Goal: Task Accomplishment & Management: Manage account settings

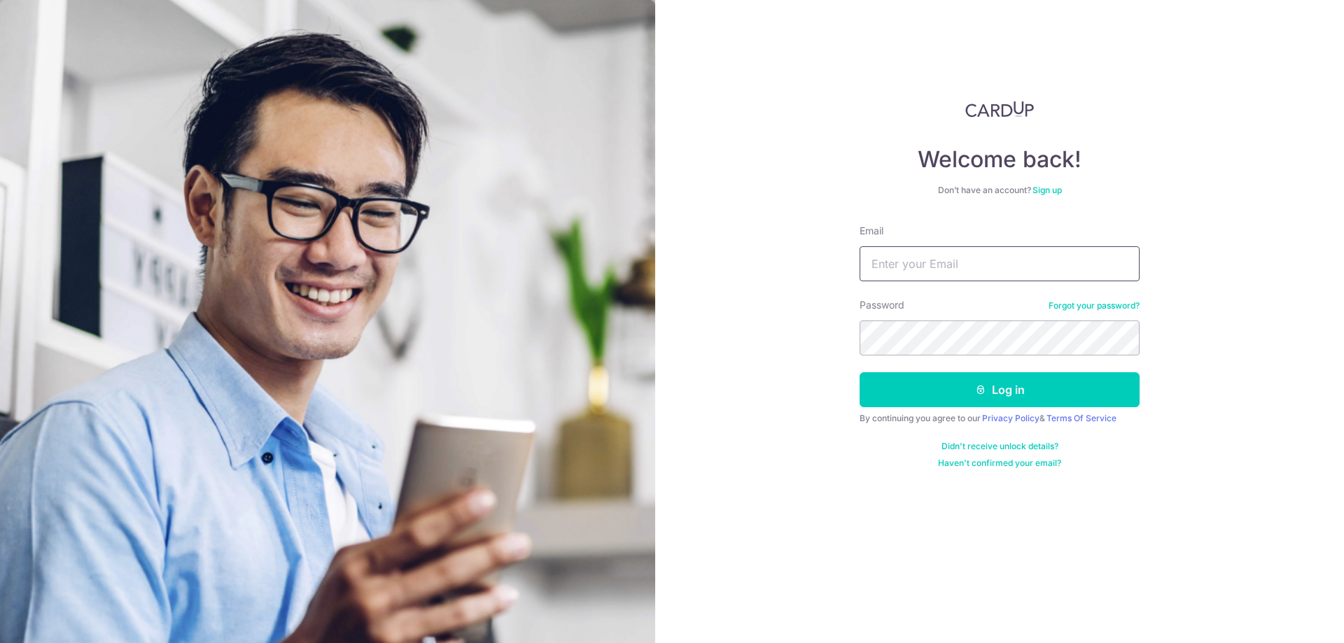
click at [905, 271] on input "Email" at bounding box center [1000, 263] width 280 height 35
type input "kohtecksan@gmail.com"
click at [999, 395] on button "Log in" at bounding box center [1000, 389] width 280 height 35
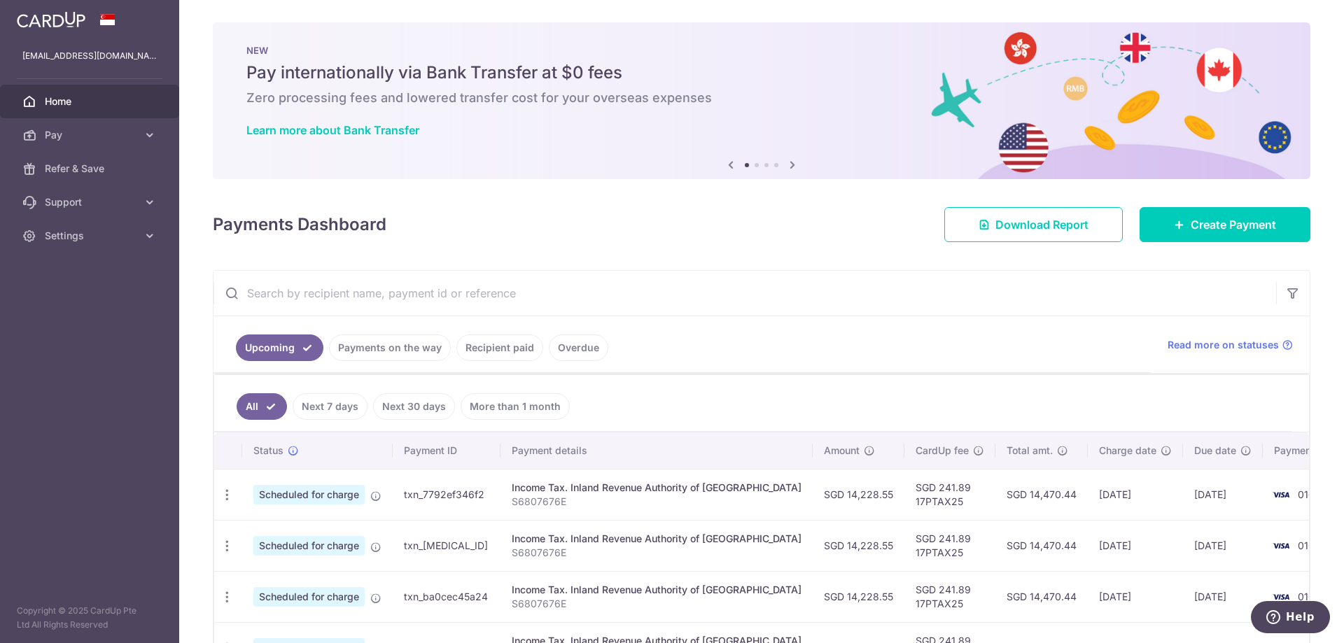
click at [500, 350] on link "Recipient paid" at bounding box center [499, 348] width 87 height 27
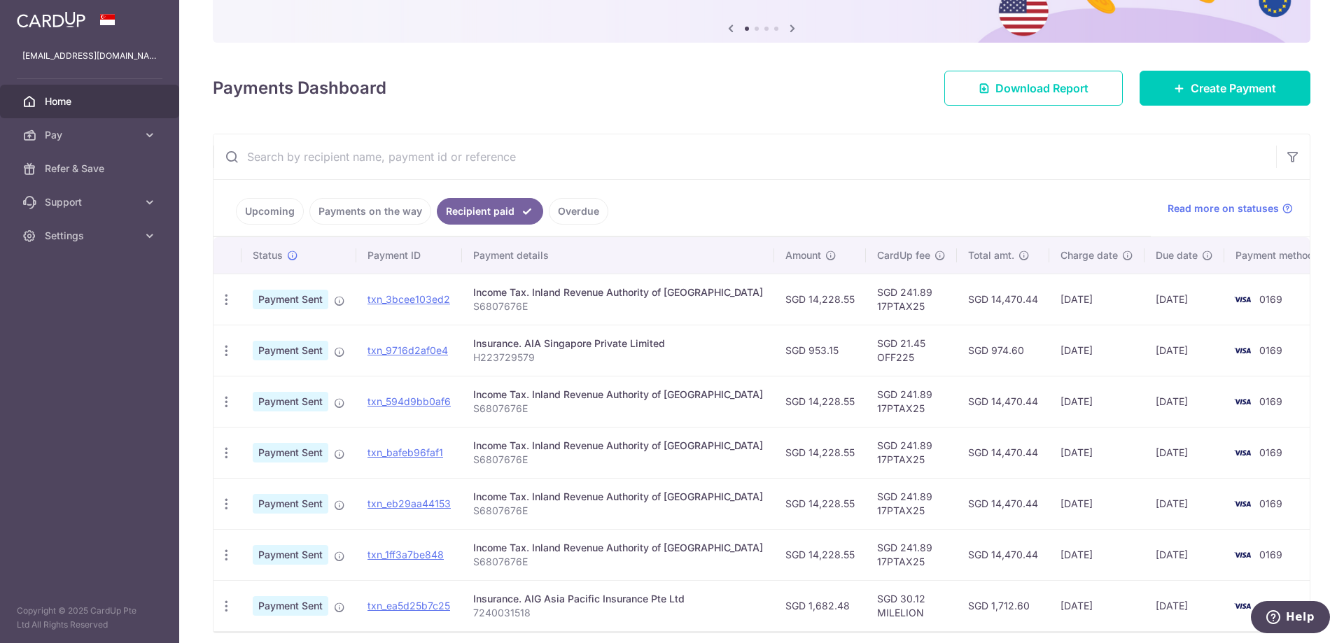
scroll to position [192, 0]
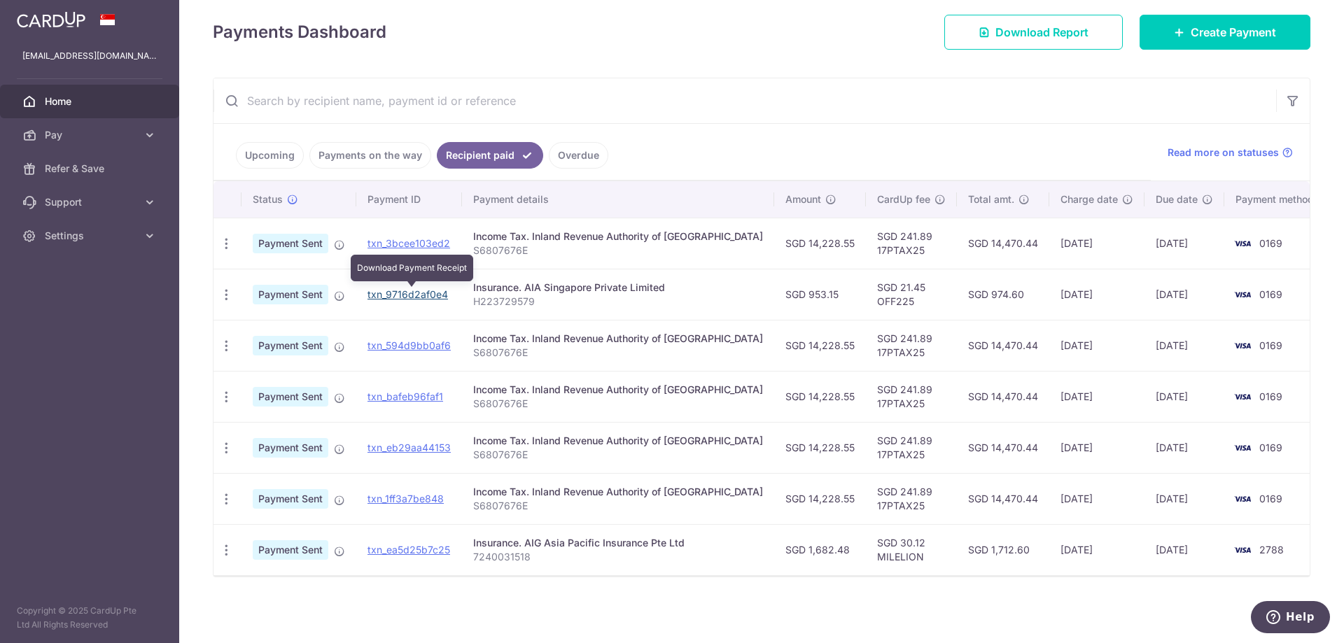
click at [402, 295] on link "txn_9716d2af0e4" at bounding box center [407, 294] width 80 height 12
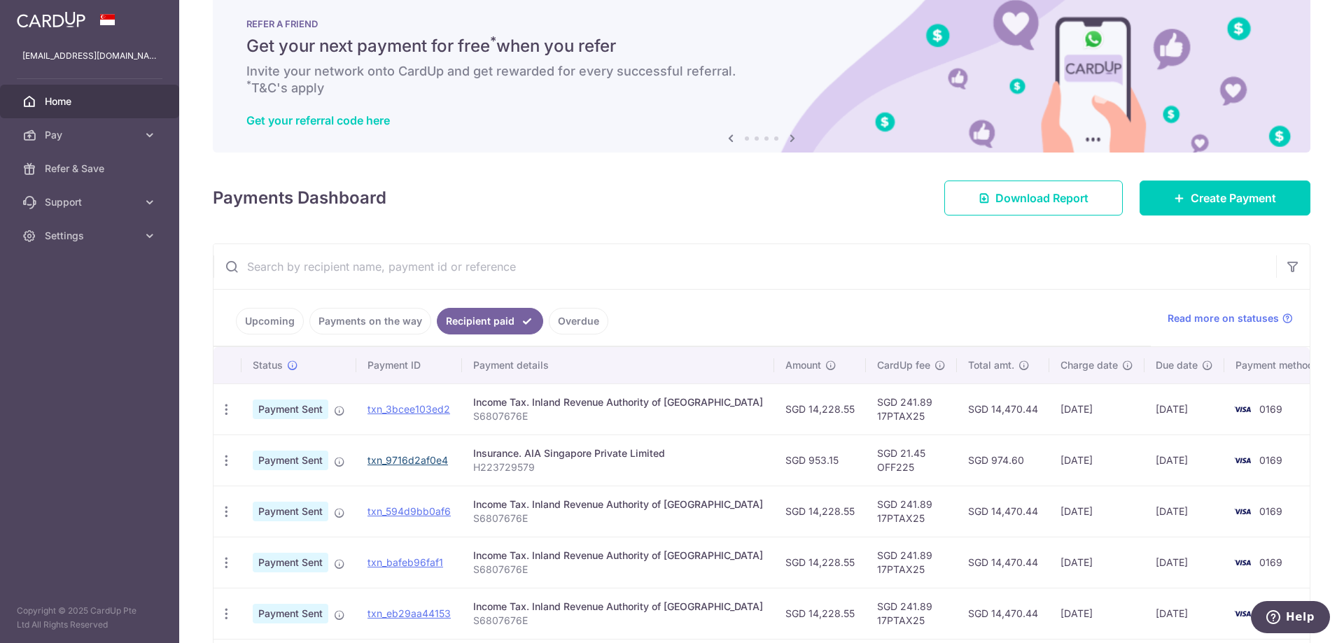
scroll to position [0, 0]
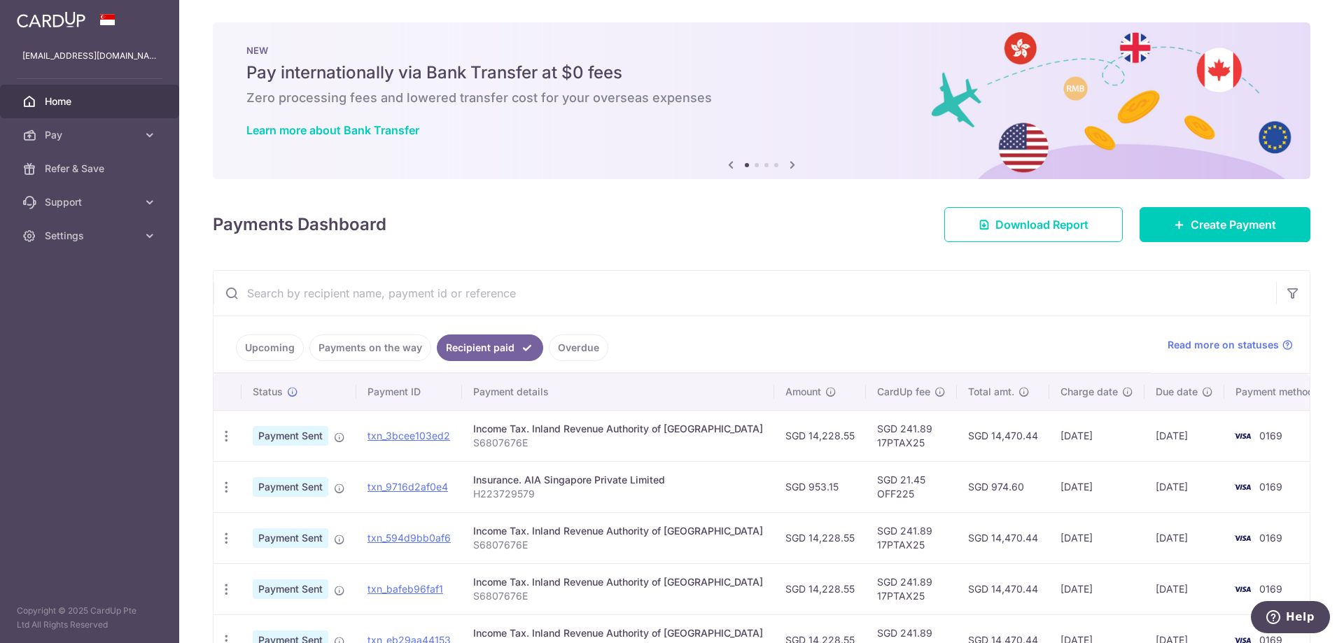
click at [787, 167] on icon at bounding box center [792, 164] width 17 height 17
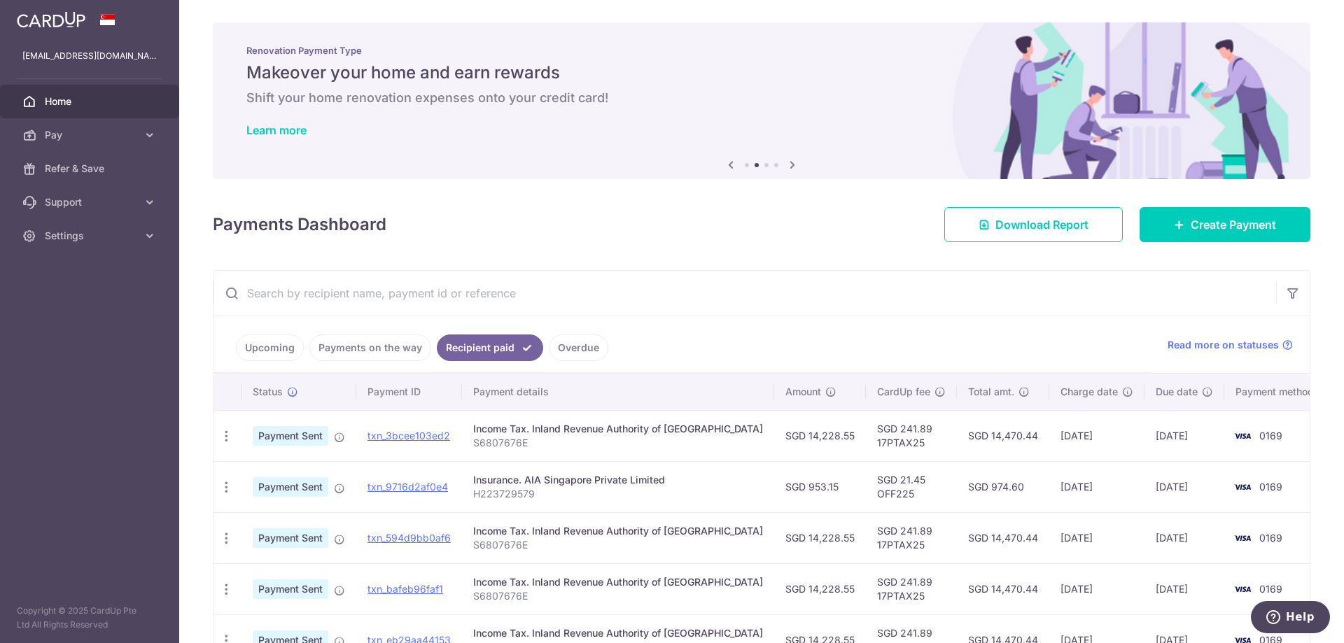
click at [790, 167] on icon at bounding box center [792, 164] width 17 height 17
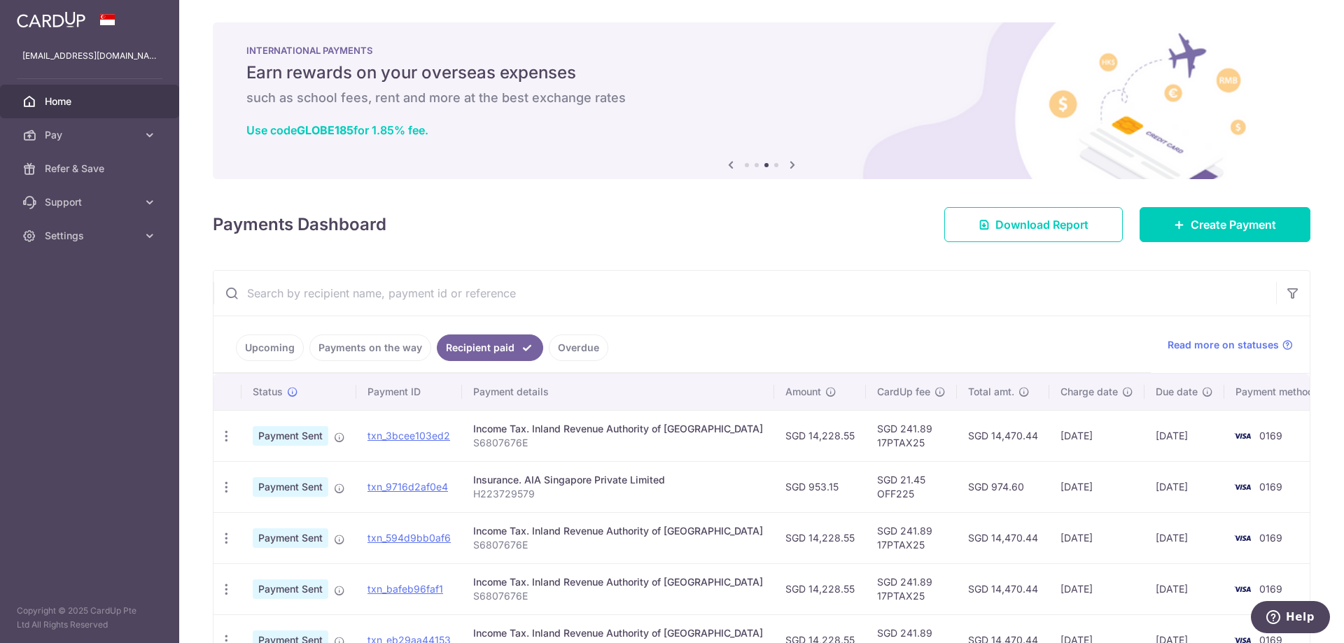
click at [790, 167] on icon at bounding box center [792, 164] width 17 height 17
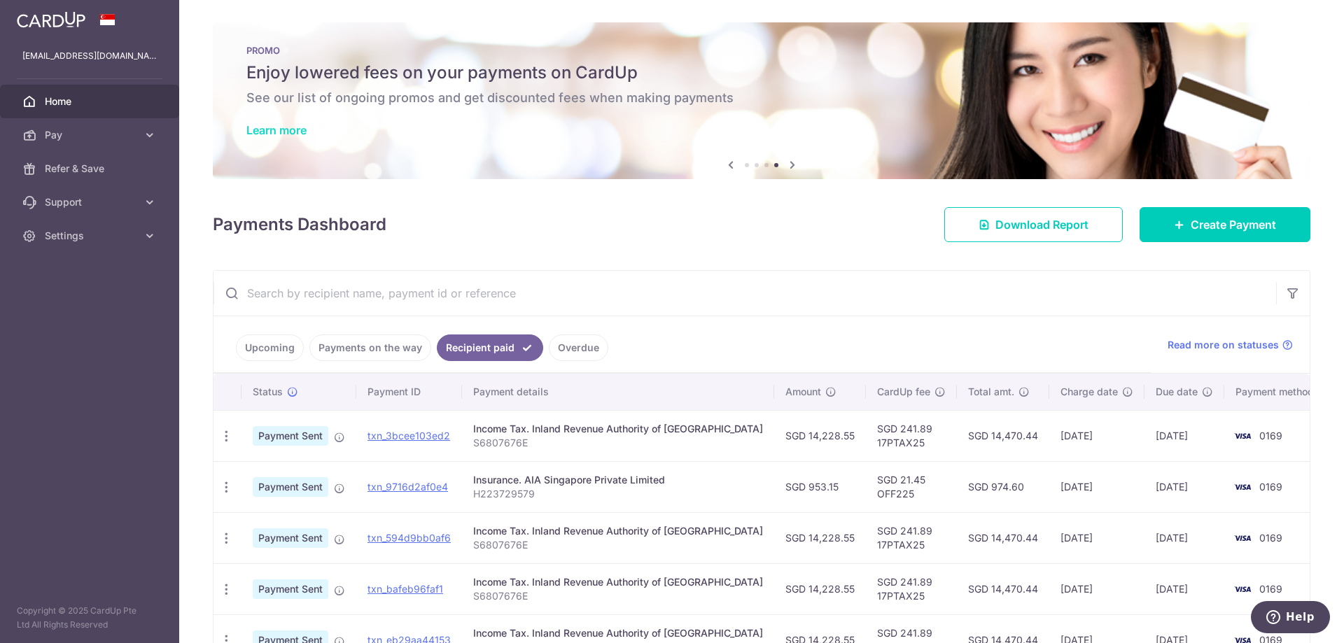
click at [283, 133] on link "Learn more" at bounding box center [276, 130] width 60 height 14
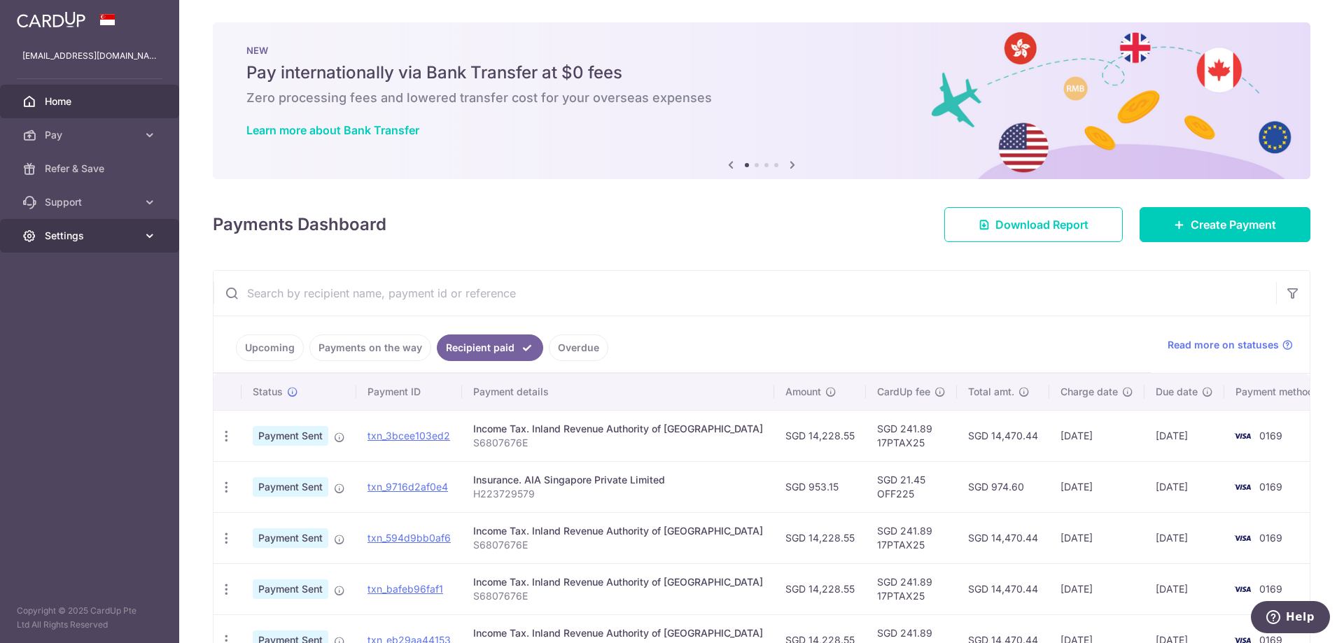
click at [147, 235] on icon at bounding box center [150, 236] width 14 height 14
click at [45, 301] on span "Logout" at bounding box center [91, 303] width 92 height 14
